Goal: Task Accomplishment & Management: Manage account settings

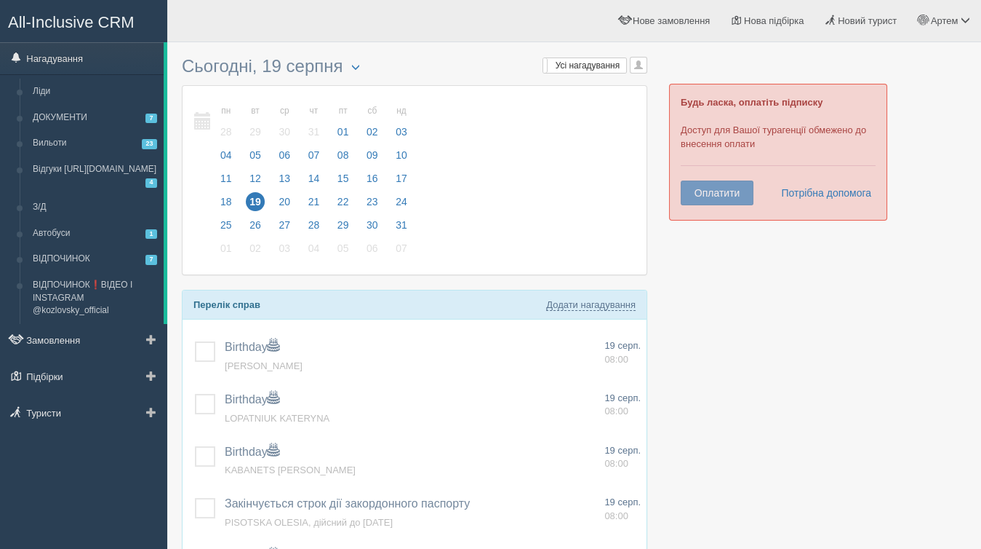
click at [57, 431] on ul "Нагадування Ліди ДОКУМЕНТИ 7 Вильоти 23 Відгуки https://g.co/kgs/K6s6A5 4 З/Д А…" at bounding box center [83, 237] width 167 height 391
click at [49, 414] on link "Туристи" at bounding box center [83, 412] width 167 height 32
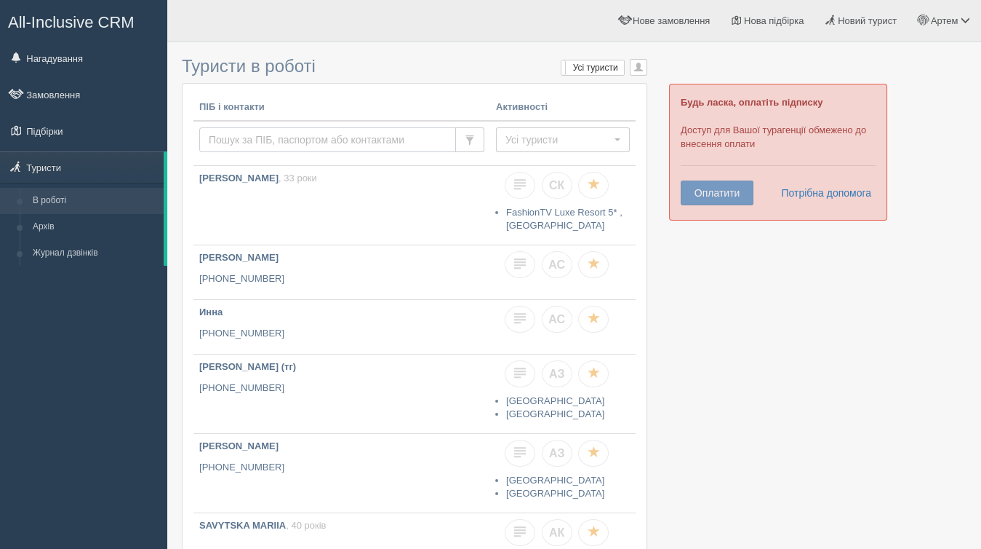
click at [365, 141] on input "text" at bounding box center [327, 139] width 257 height 25
type input "саша новоград"
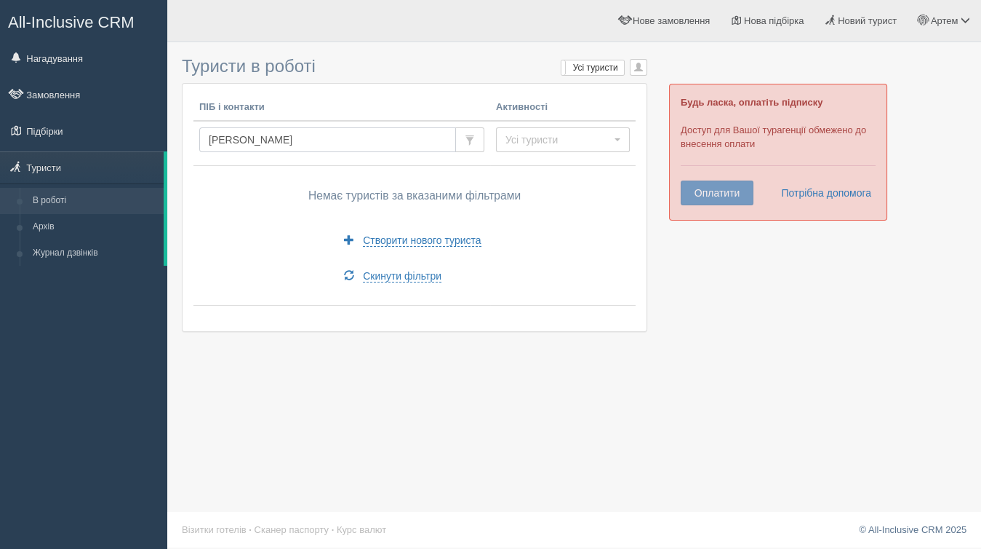
click at [360, 130] on input "саша новоград" at bounding box center [327, 139] width 257 height 25
paste input "+380984144447"
type input "+380984144447"
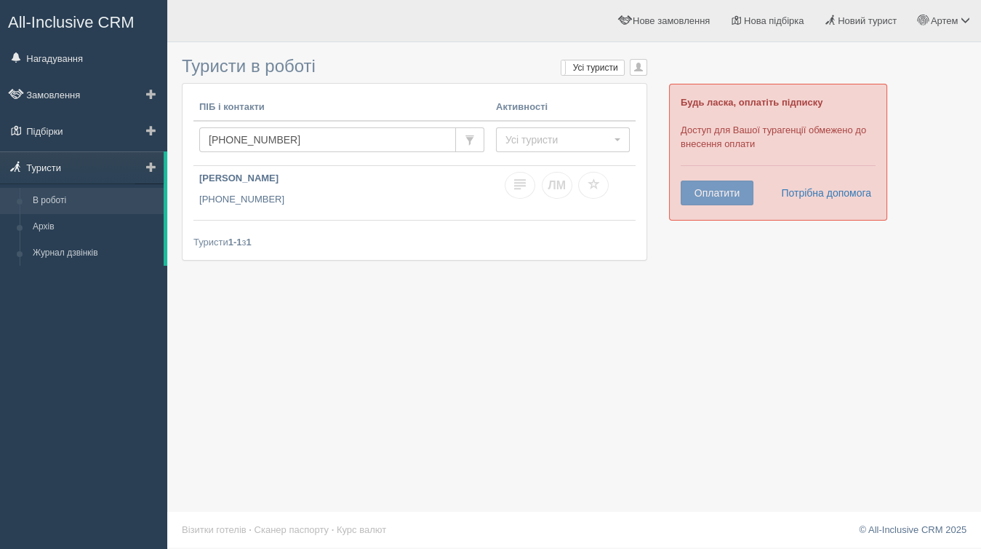
click at [66, 178] on link "Туристи" at bounding box center [82, 167] width 164 height 32
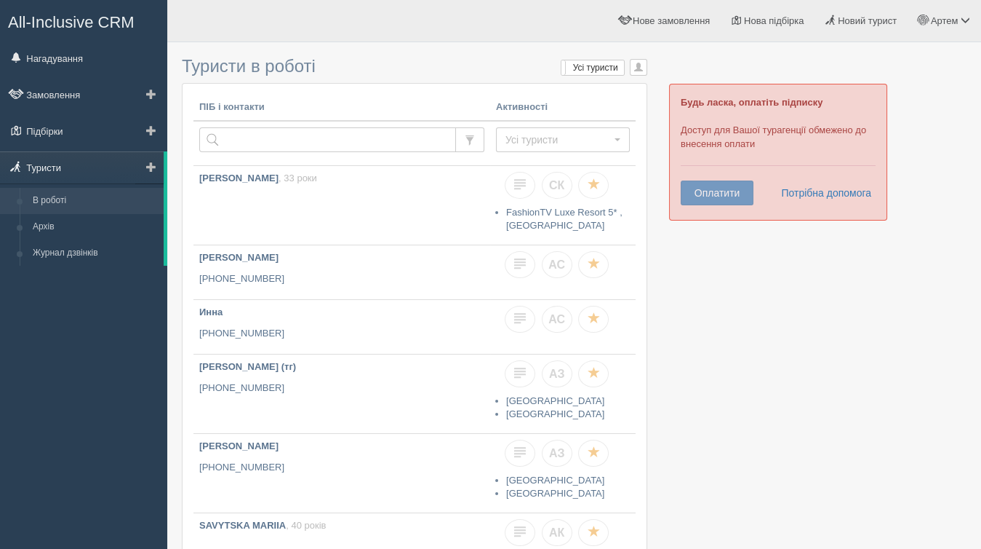
click at [59, 160] on link "Туристи" at bounding box center [82, 167] width 164 height 32
click at [283, 134] on input "text" at bounding box center [327, 139] width 257 height 25
paste input "[PHONE_NUMBER]"
type input "[PHONE_NUMBER]"
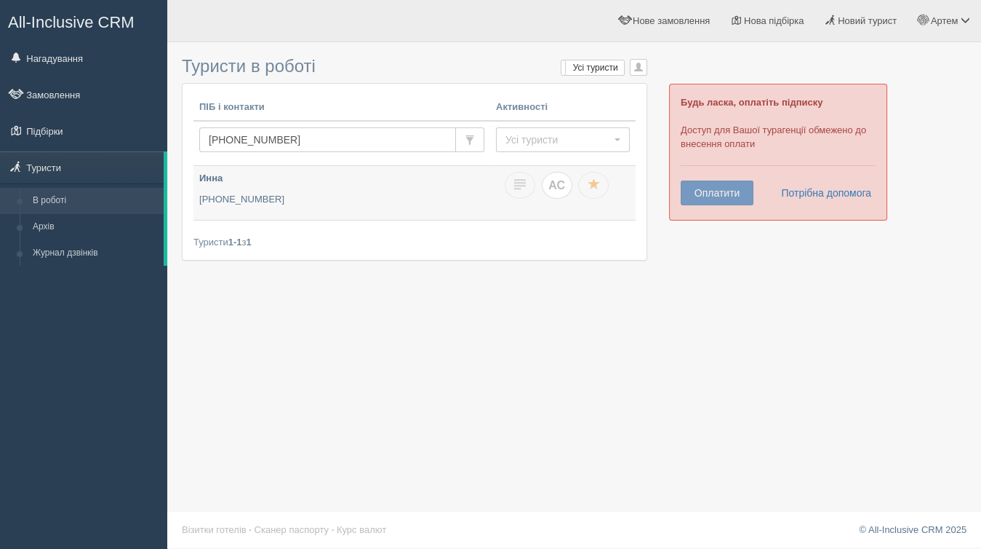
click at [560, 185] on span "АС" at bounding box center [557, 185] width 17 height 12
checkbox input "true"
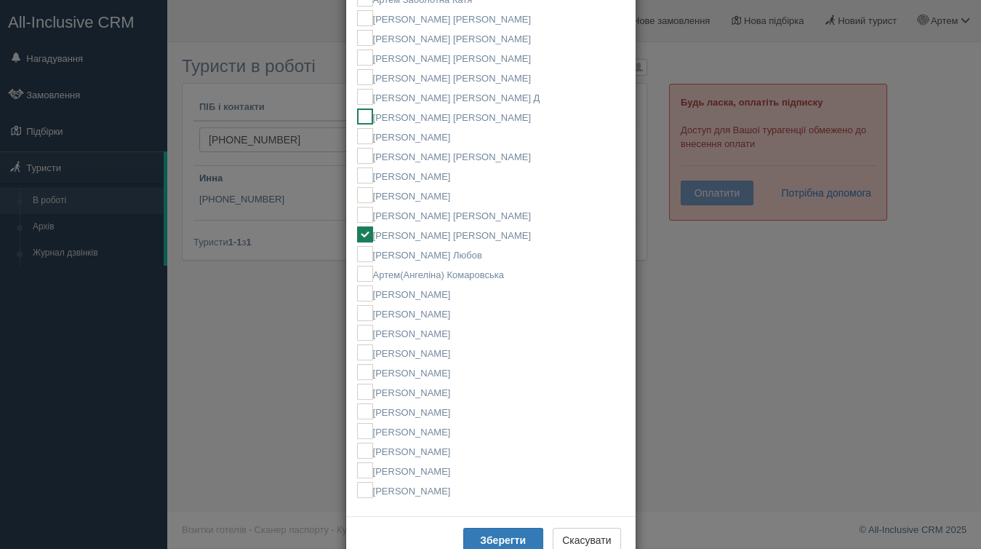
scroll to position [233, 0]
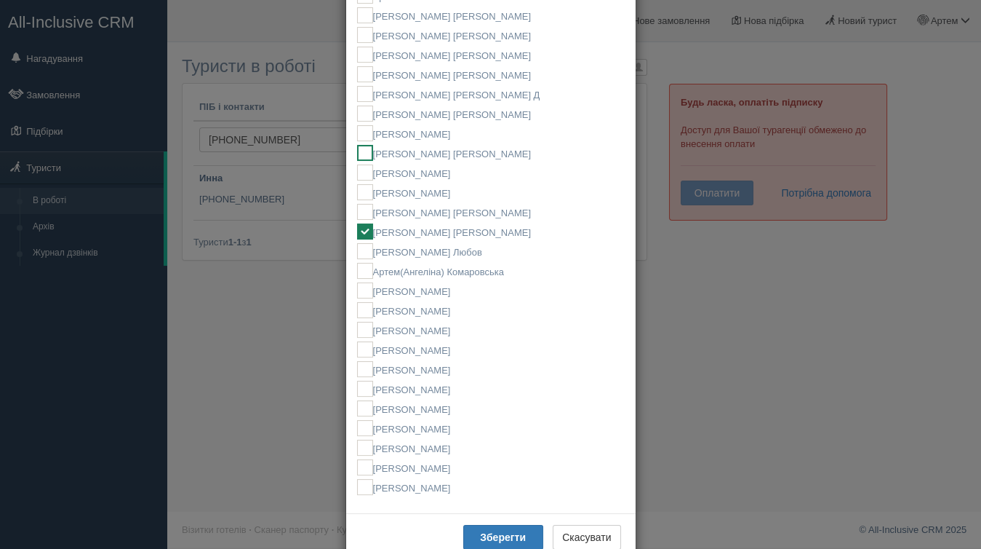
click at [429, 153] on label "[PERSON_NAME] [PERSON_NAME]" at bounding box center [491, 153] width 268 height 16
checkbox input "true"
checkbox input "false"
click at [479, 528] on button "Зберегти" at bounding box center [503, 537] width 80 height 25
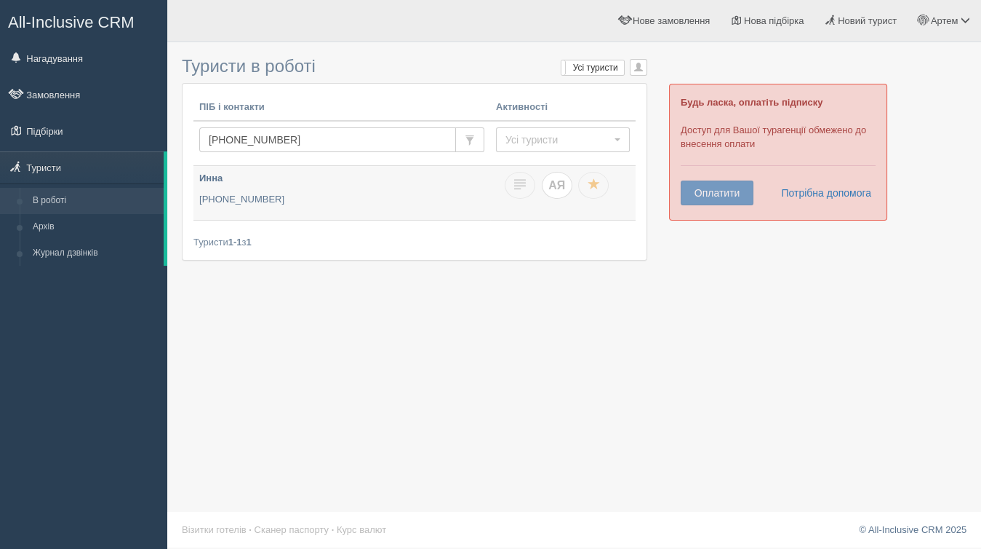
click at [560, 182] on span "АЯ" at bounding box center [557, 185] width 17 height 12
checkbox input "true"
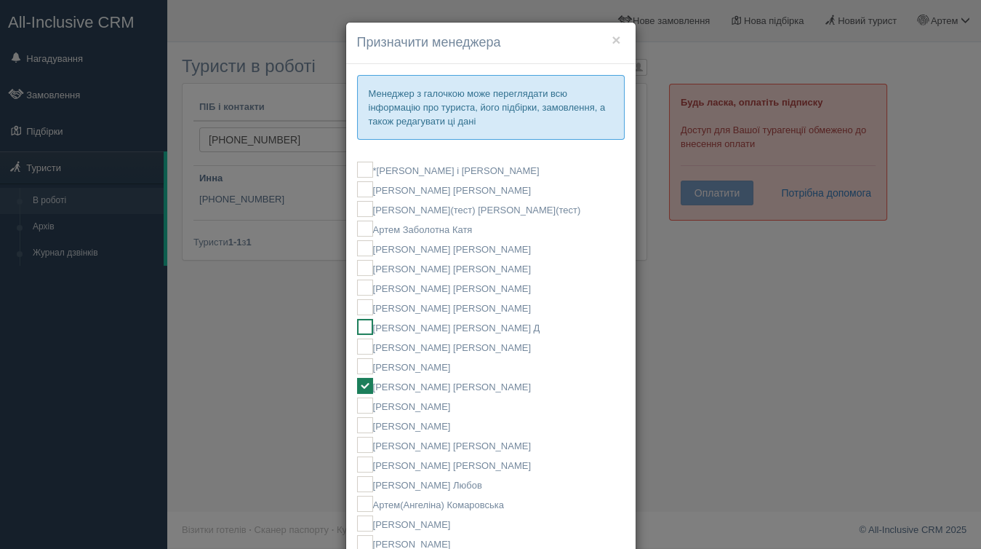
click at [430, 327] on label "[PERSON_NAME] [PERSON_NAME] Д" at bounding box center [491, 327] width 268 height 16
checkbox input "true"
checkbox input "false"
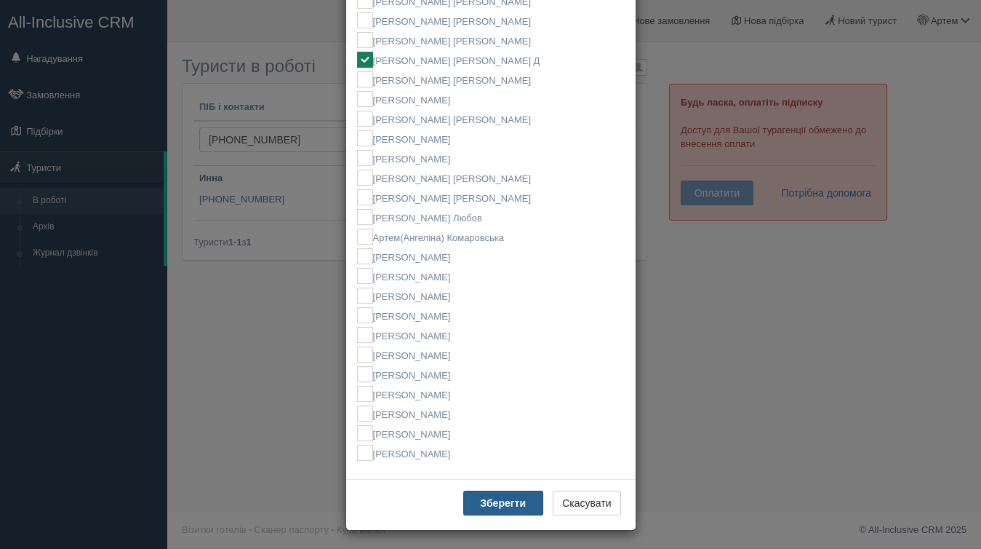
click at [485, 503] on b "Зберегти" at bounding box center [503, 503] width 46 height 12
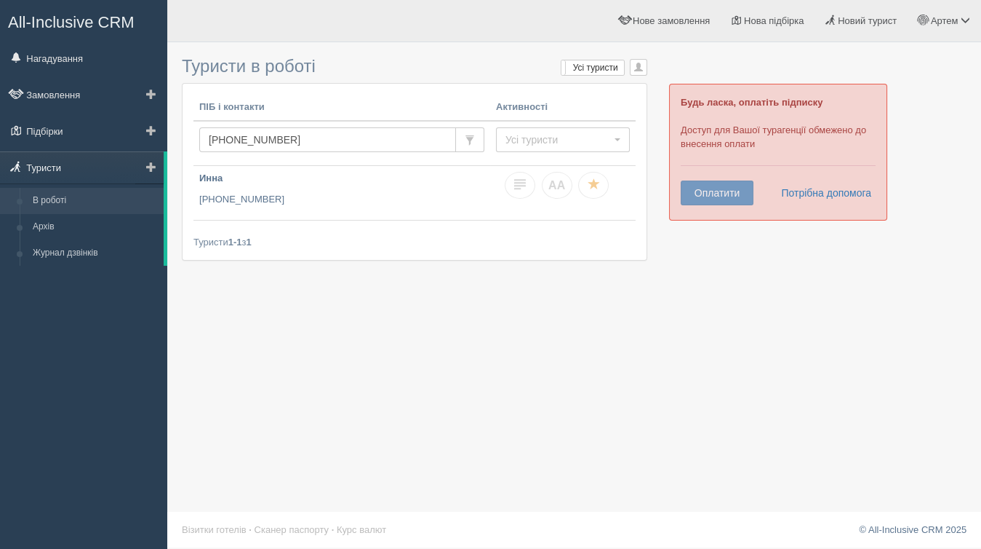
click at [58, 164] on link "Туристи" at bounding box center [82, 167] width 164 height 32
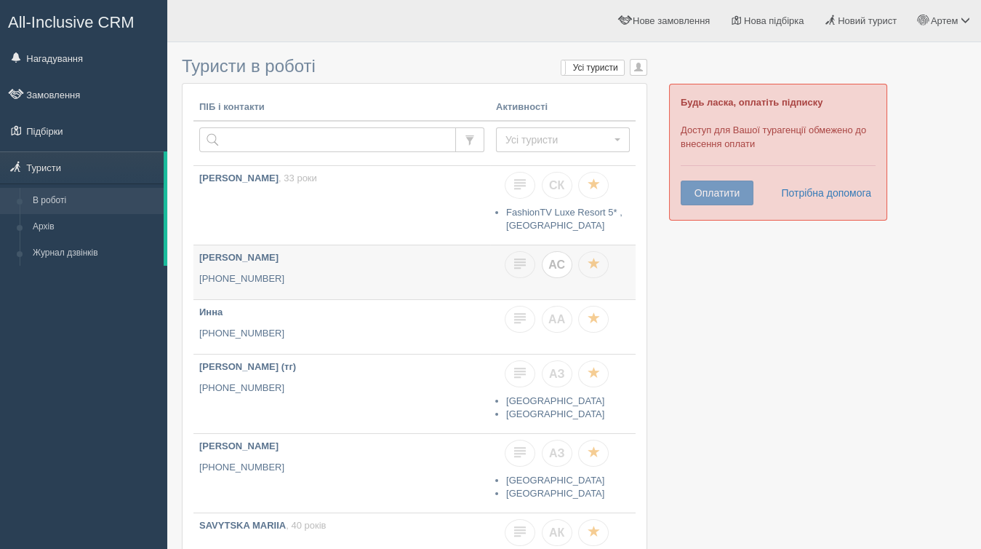
click at [560, 264] on span "АС" at bounding box center [557, 264] width 17 height 12
checkbox input "true"
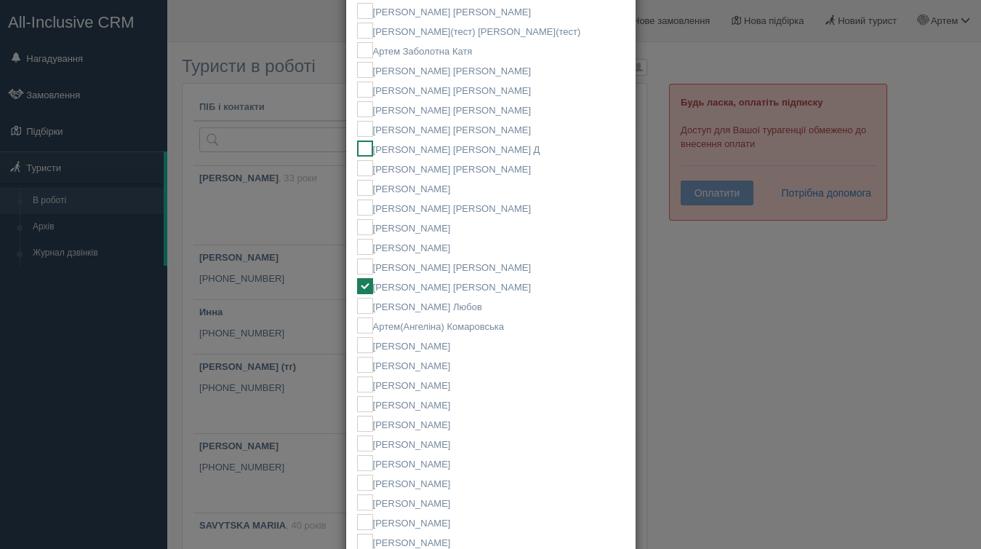
scroll to position [182, 0]
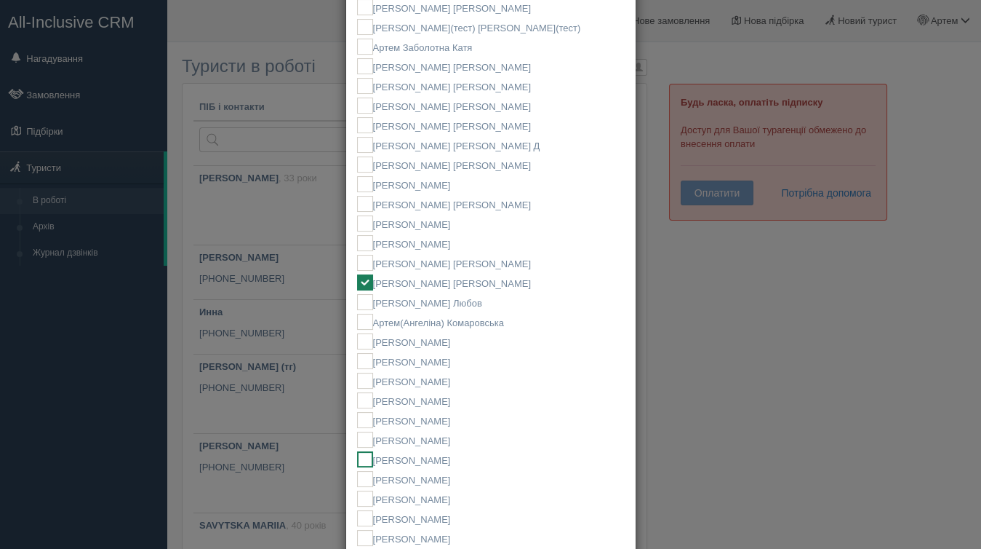
click at [426, 455] on label "[PERSON_NAME]" at bounding box center [491, 459] width 268 height 16
checkbox input "false"
checkbox input "true"
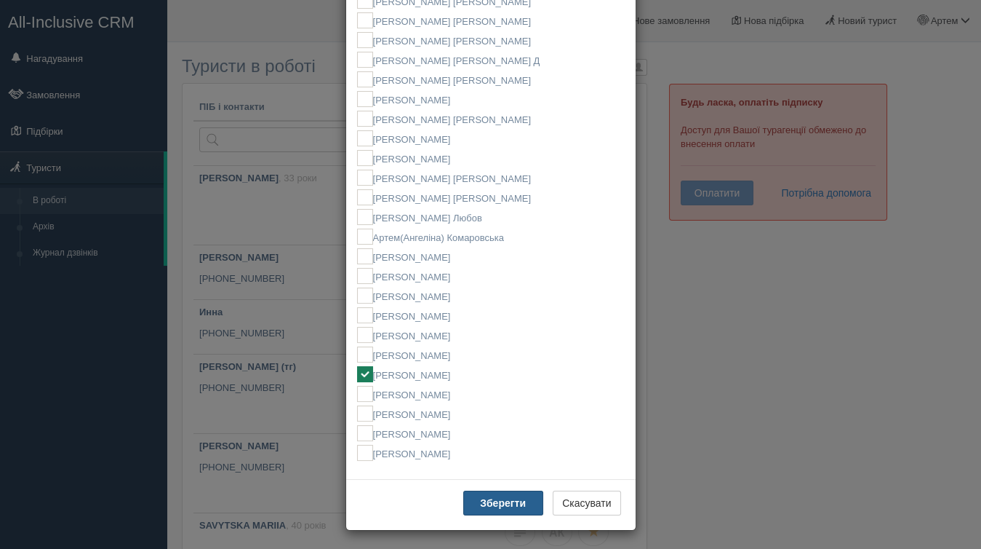
click at [483, 490] on button "Зберегти" at bounding box center [503, 502] width 80 height 25
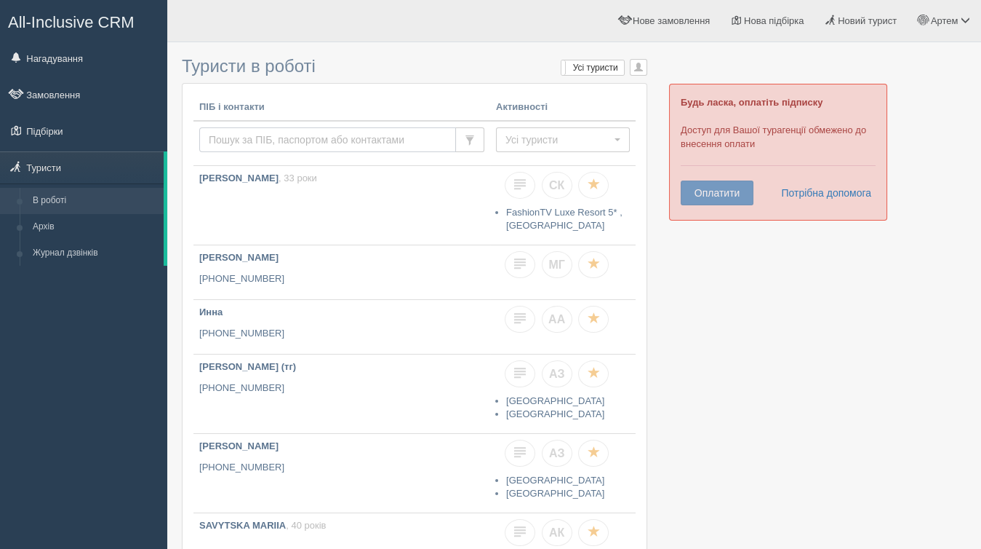
click at [356, 135] on input "text" at bounding box center [327, 139] width 257 height 25
paste input "[PHONE_NUMBER]"
type input "[PHONE_NUMBER]"
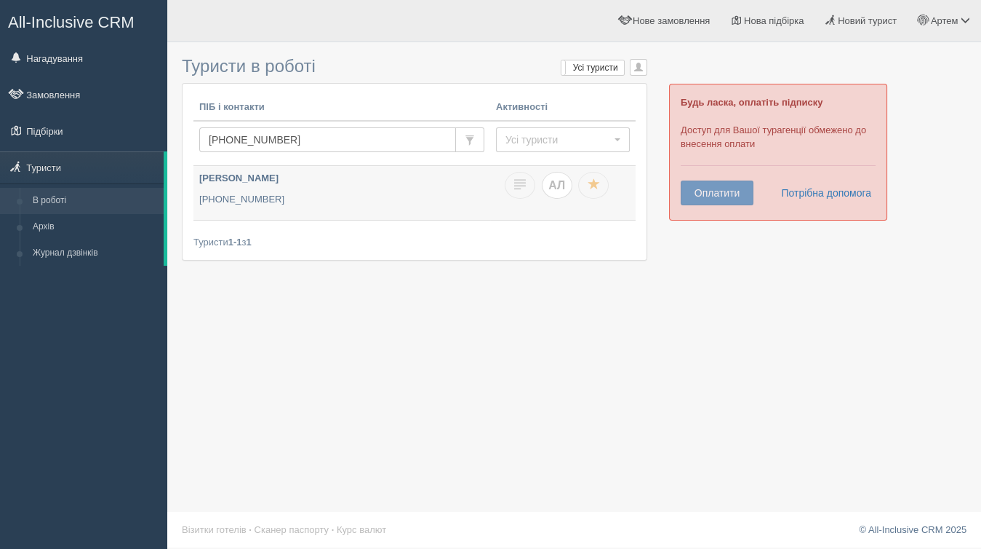
click at [552, 186] on span "АЛ" at bounding box center [557, 185] width 17 height 12
checkbox input "true"
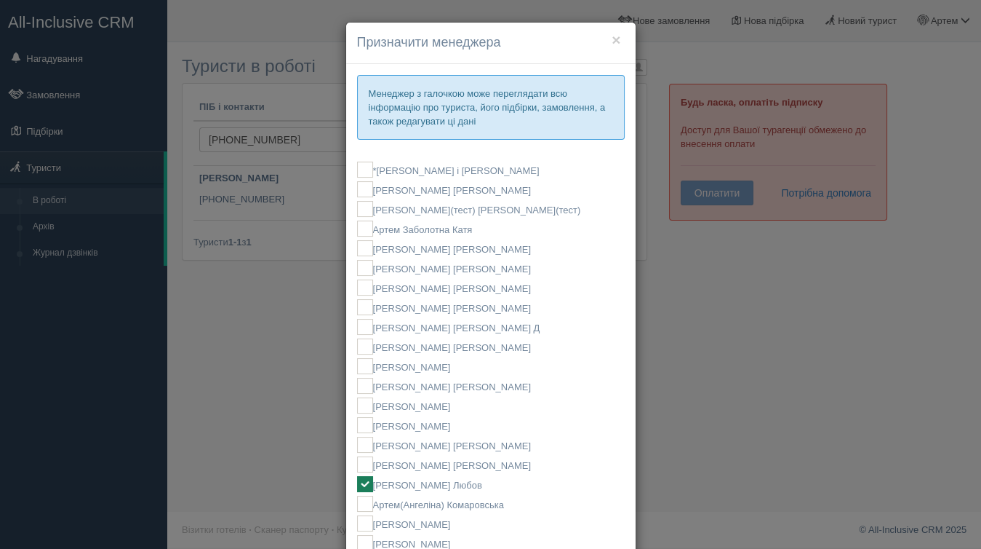
click at [695, 285] on div "× Призначити менеджера Менеджер з галочкою може переглядати всю інформацію про …" at bounding box center [490, 274] width 981 height 549
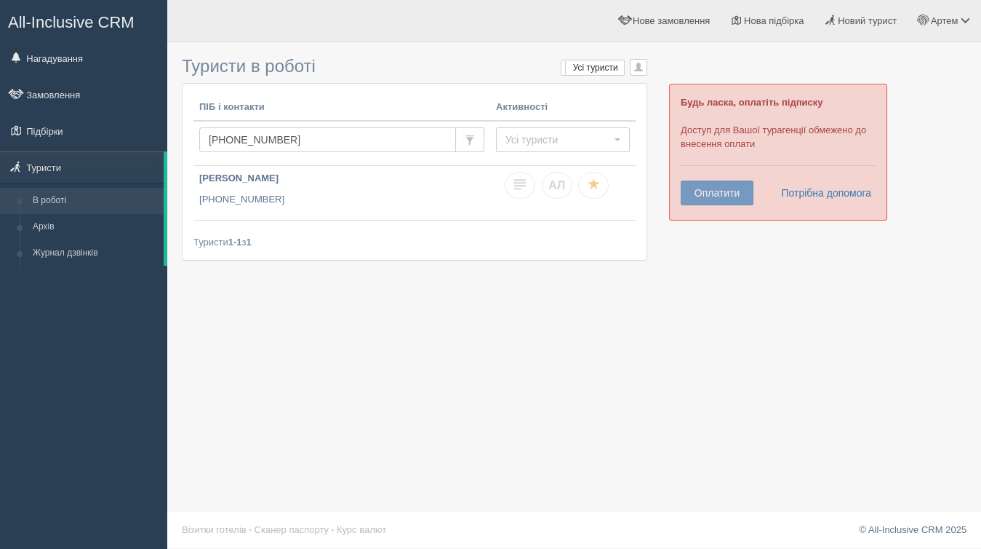
click at [266, 134] on input "+380 63 368 44 66" at bounding box center [327, 139] width 257 height 25
paste input "48 508 554 013"
type input "+48 508 554 013"
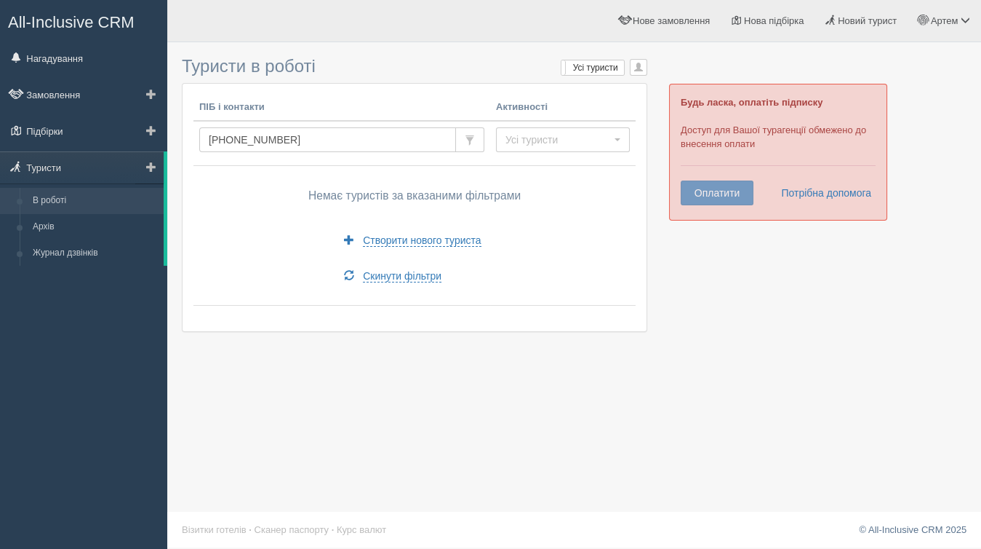
click at [153, 170] on span at bounding box center [151, 167] width 10 height 10
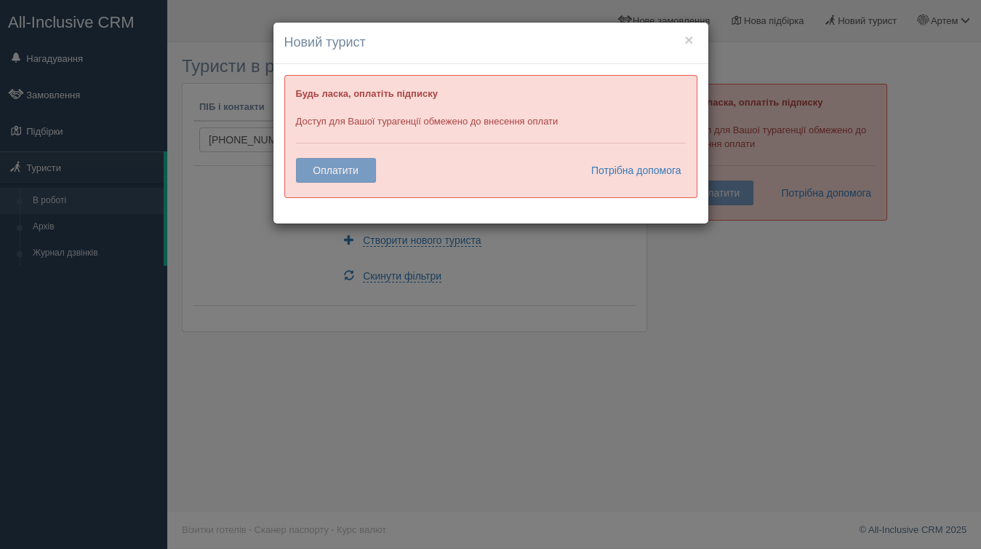
click at [300, 314] on div "× Новий турист Будь ласка, оплатіть підписку Доступ для Вашої турагенції обмеже…" at bounding box center [490, 274] width 981 height 549
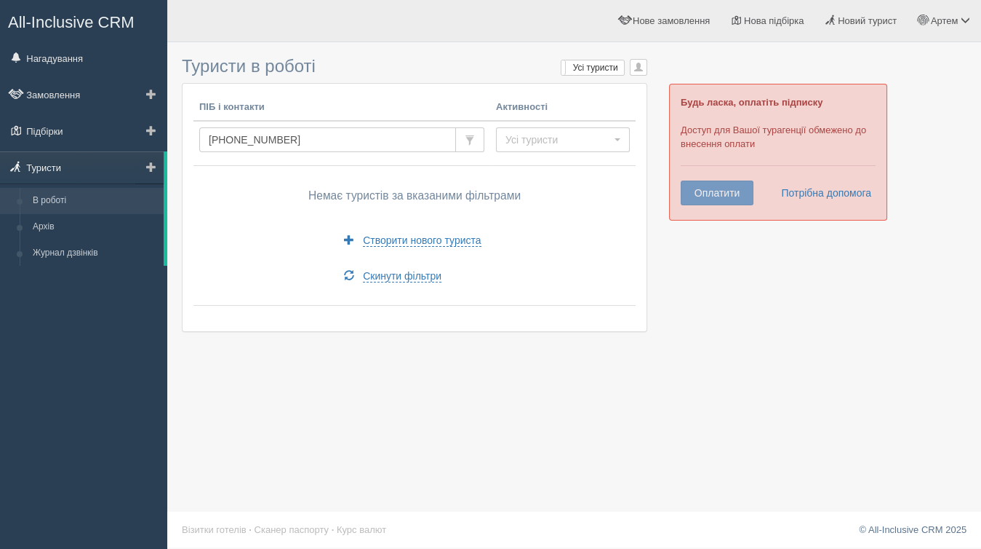
click at [74, 161] on link "Туристи" at bounding box center [82, 167] width 164 height 32
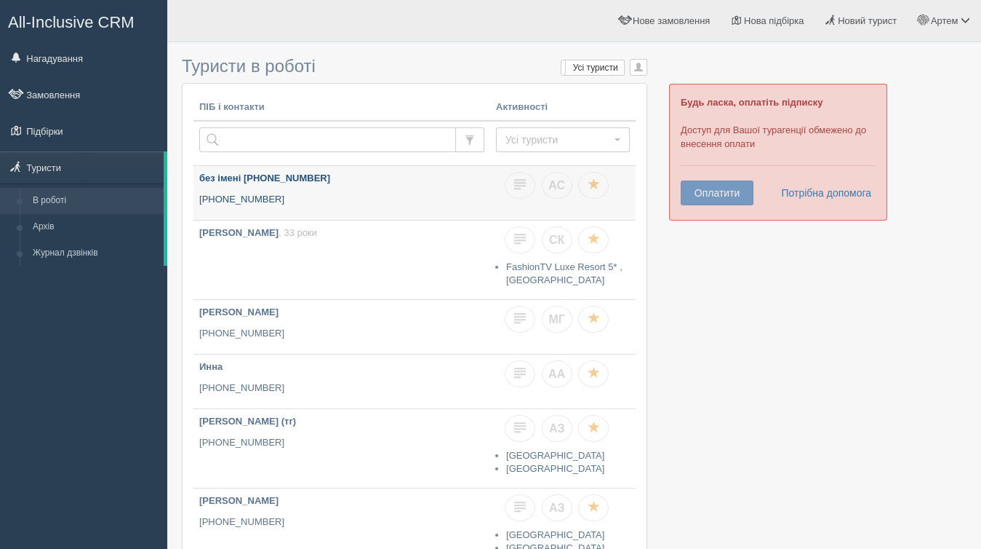
click at [393, 185] on link "без імені [PHONE_NUMBER] [PHONE_NUMBER]" at bounding box center [342, 193] width 297 height 54
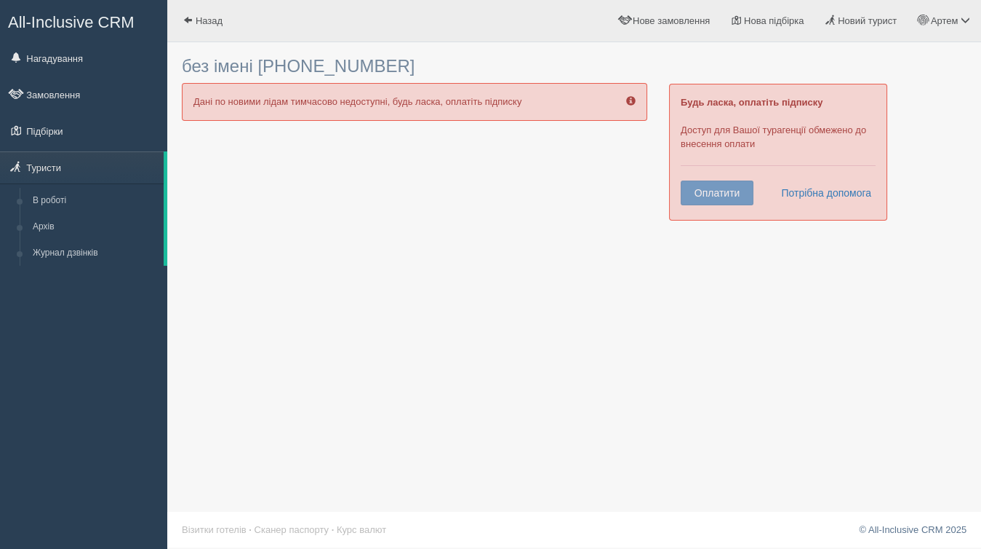
click at [355, 69] on h3 "без імені [PHONE_NUMBER]" at bounding box center [415, 66] width 466 height 19
copy h3 "380966643470"
click at [64, 160] on link "Туристи" at bounding box center [82, 167] width 164 height 32
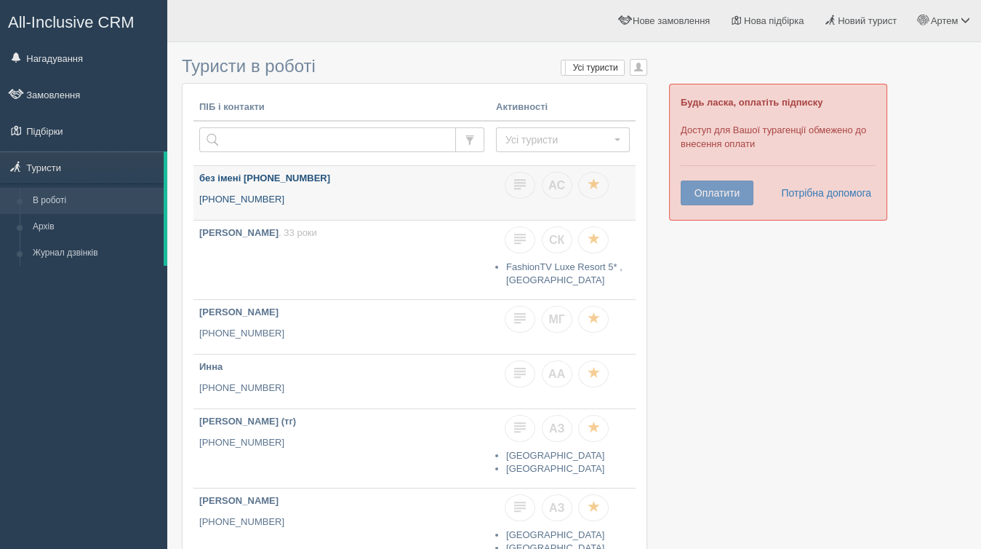
click at [410, 172] on p "без імені [PHONE_NUMBER]" at bounding box center [341, 179] width 285 height 14
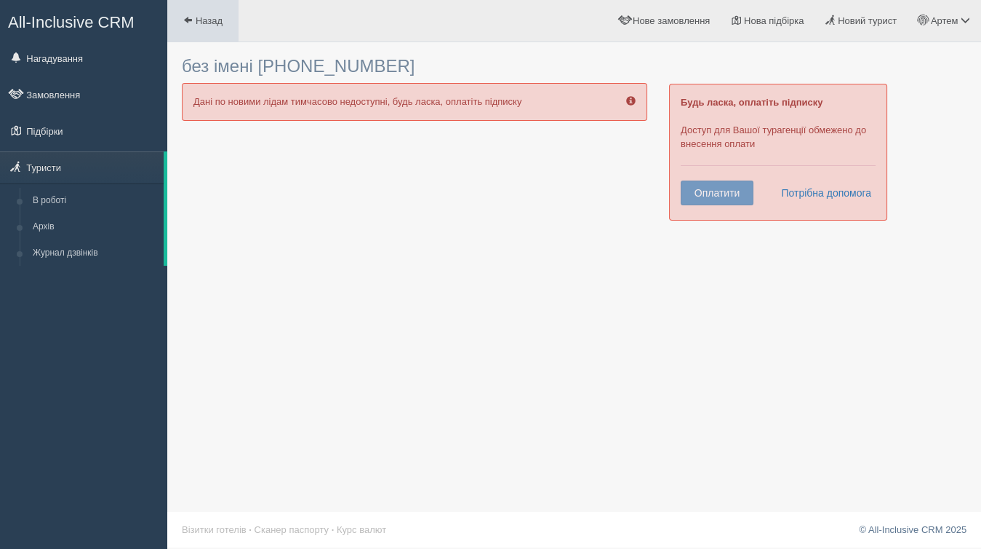
click at [173, 25] on link "Назад" at bounding box center [202, 20] width 71 height 41
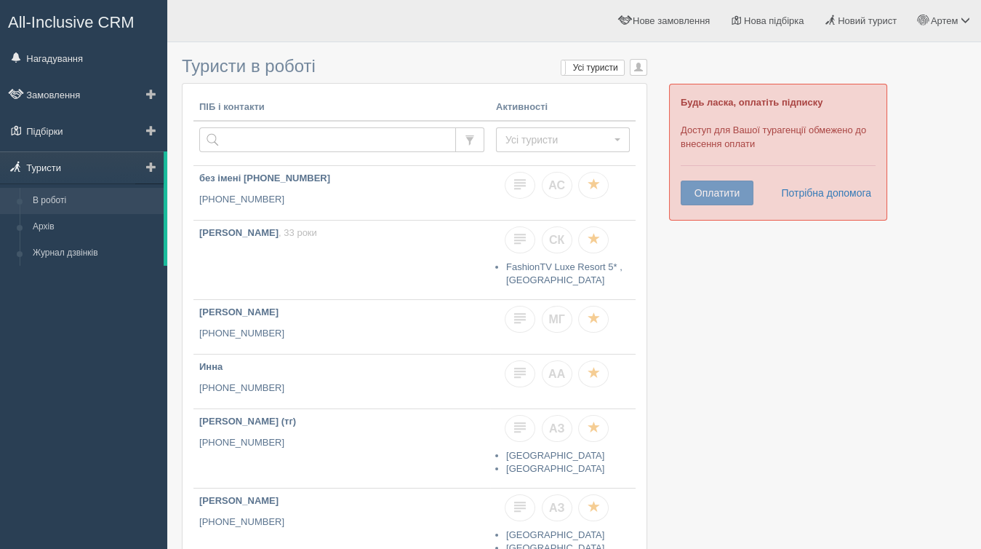
click at [63, 164] on link "Туристи" at bounding box center [82, 167] width 164 height 32
click at [435, 194] on p "+380 96 664 3470" at bounding box center [341, 200] width 285 height 14
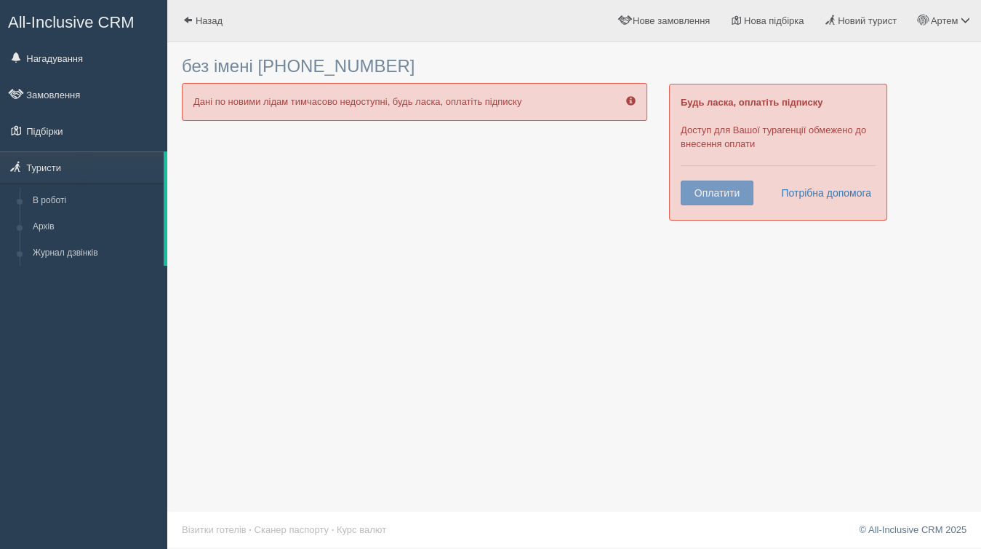
click at [633, 97] on span at bounding box center [630, 100] width 9 height 9
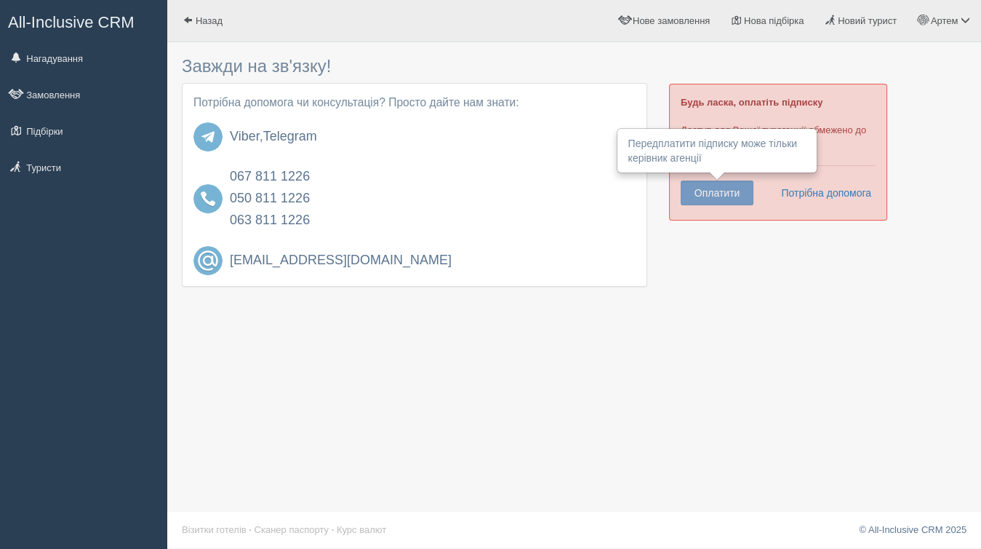
click at [713, 194] on button "Оплатити" at bounding box center [717, 192] width 73 height 25
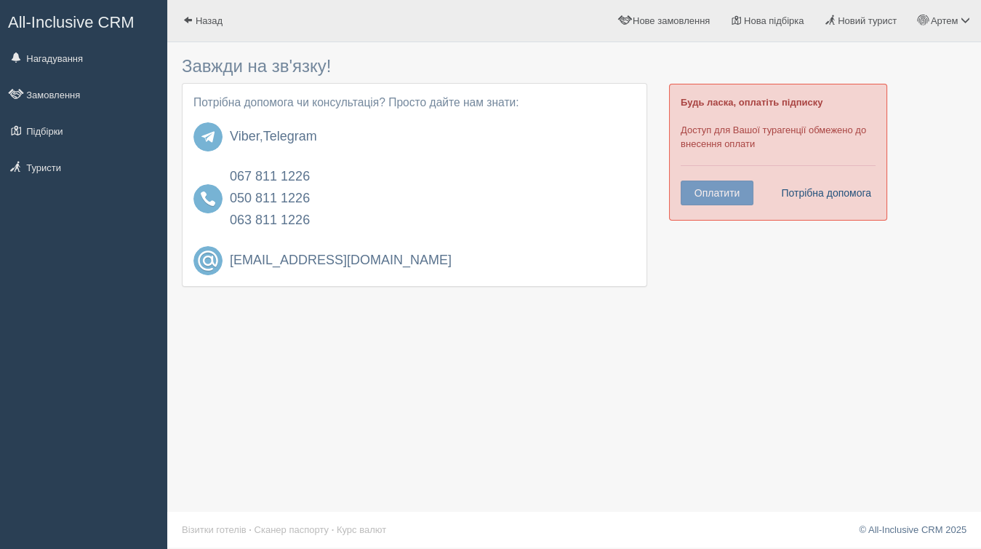
click at [810, 196] on link "Потрібна допомога" at bounding box center [822, 192] width 100 height 25
click at [207, 31] on link "Назад" at bounding box center [202, 20] width 71 height 41
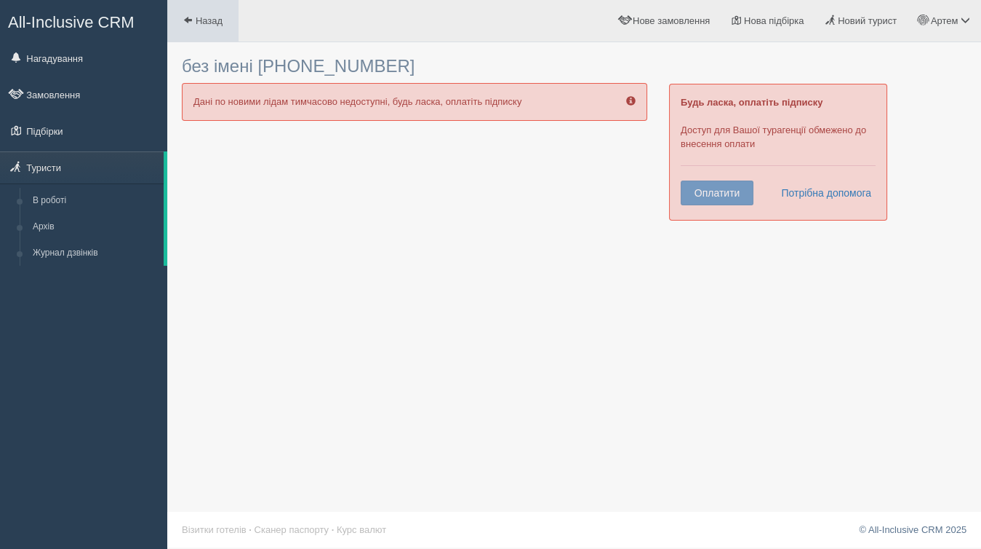
click at [207, 31] on link "Назад" at bounding box center [202, 20] width 71 height 41
